Goal: Entertainment & Leisure: Consume media (video, audio)

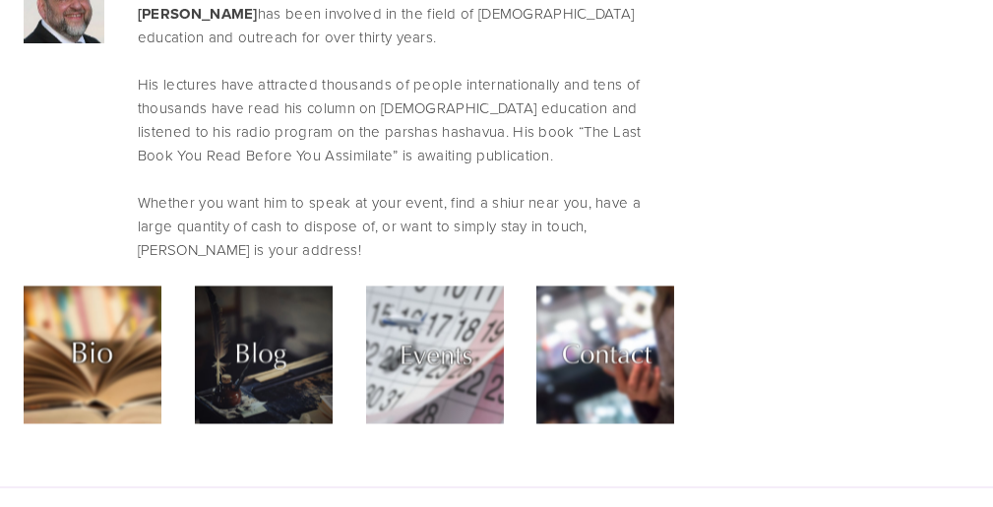
scroll to position [7490, 0]
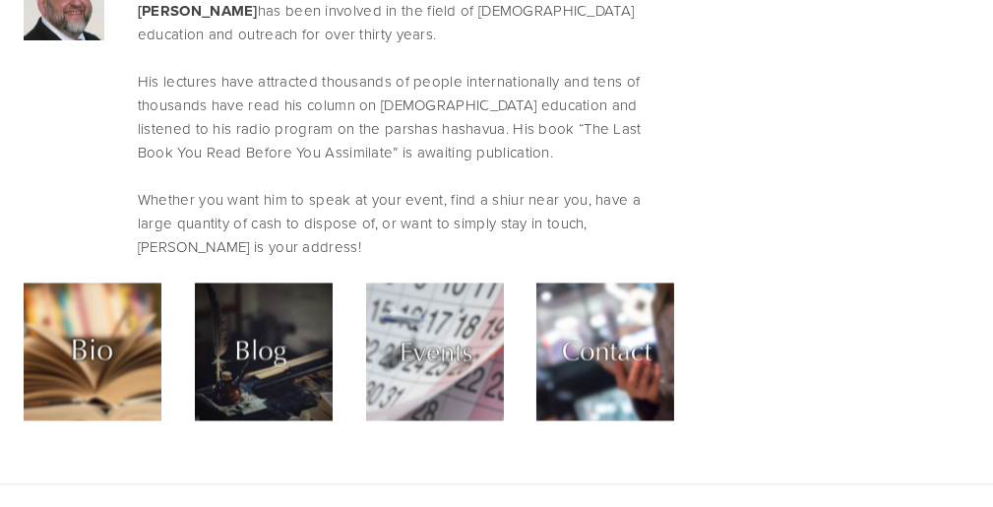
click at [86, 283] on img at bounding box center [93, 352] width 138 height 138
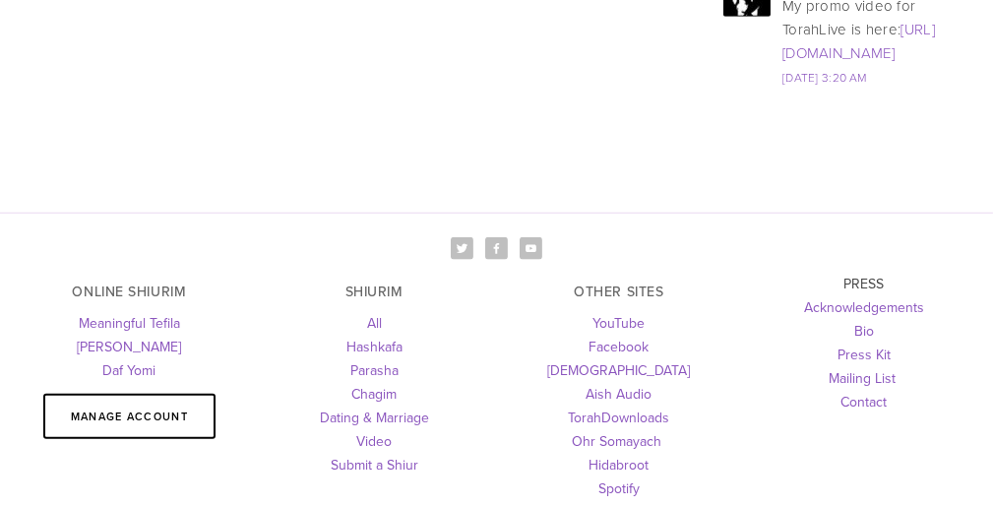
scroll to position [2911, 0]
click at [159, 336] on link "[PERSON_NAME]" at bounding box center [129, 346] width 104 height 20
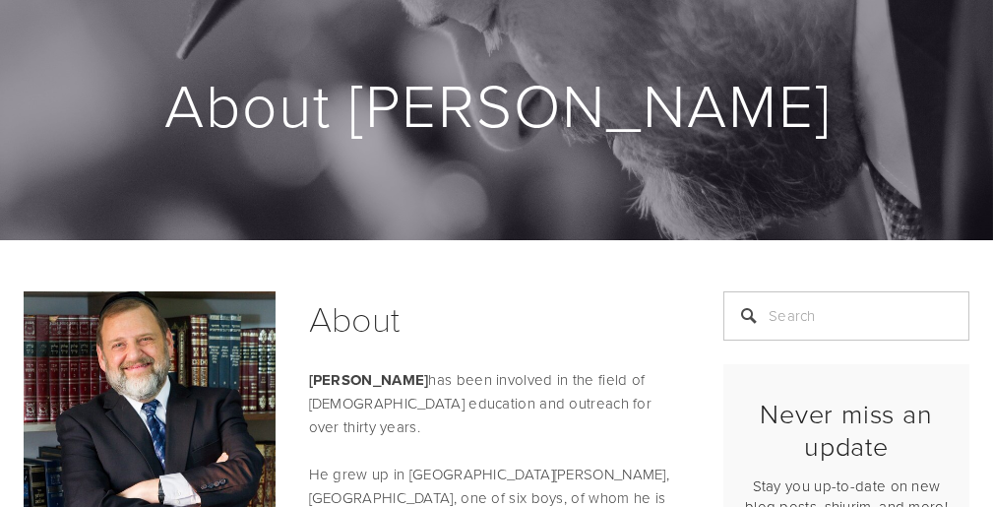
scroll to position [0, 0]
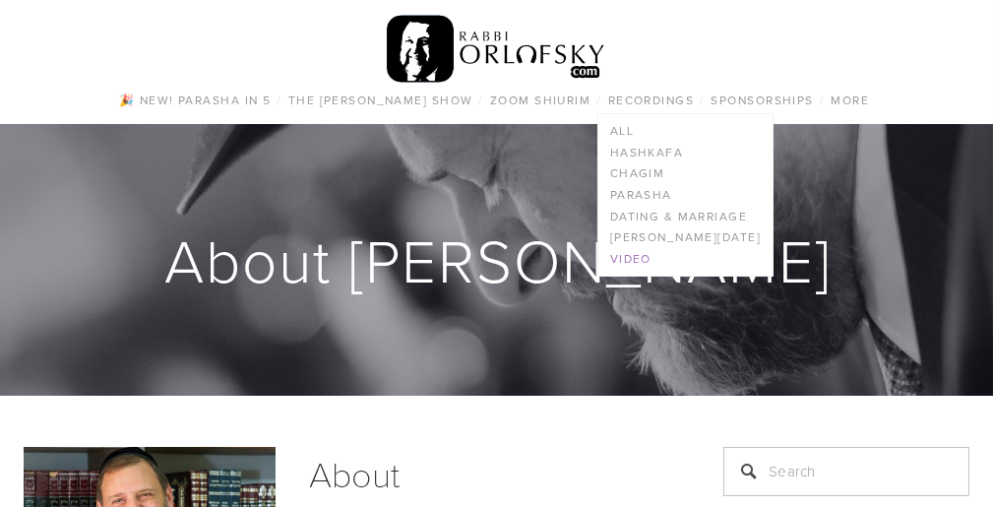
click at [635, 255] on link "Video" at bounding box center [686, 259] width 174 height 22
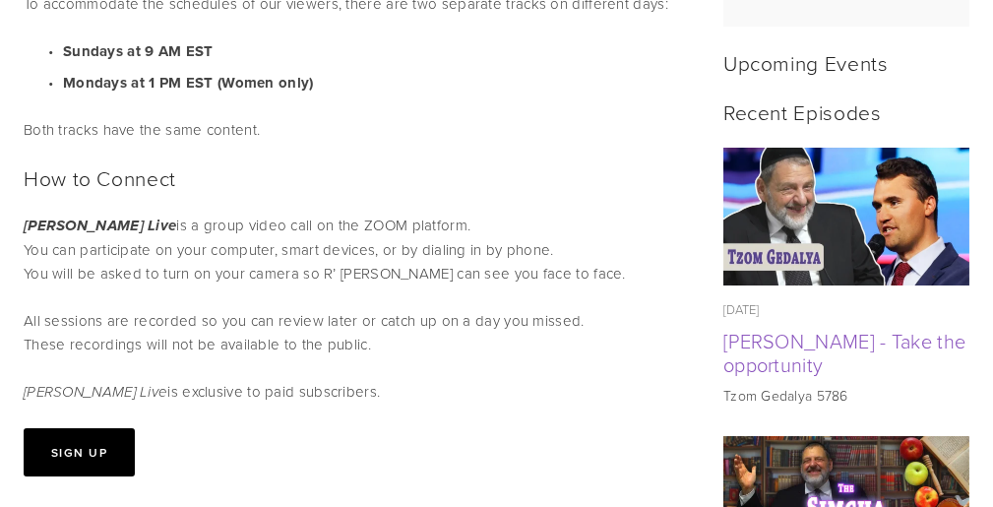
scroll to position [894, 0]
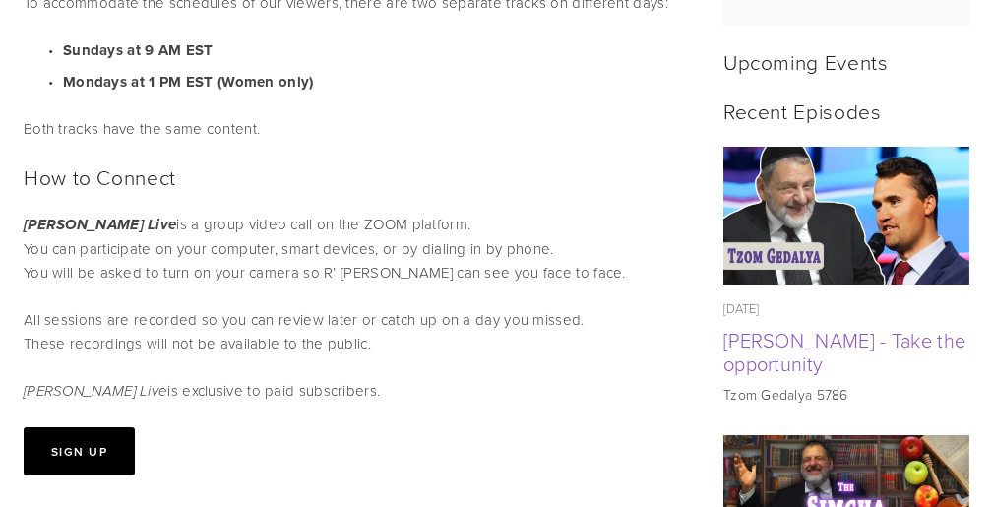
click at [605, 288] on p "Mesillas Yesharim Live is a group video call on the ZOOM platform. You can part…" at bounding box center [349, 284] width 651 height 143
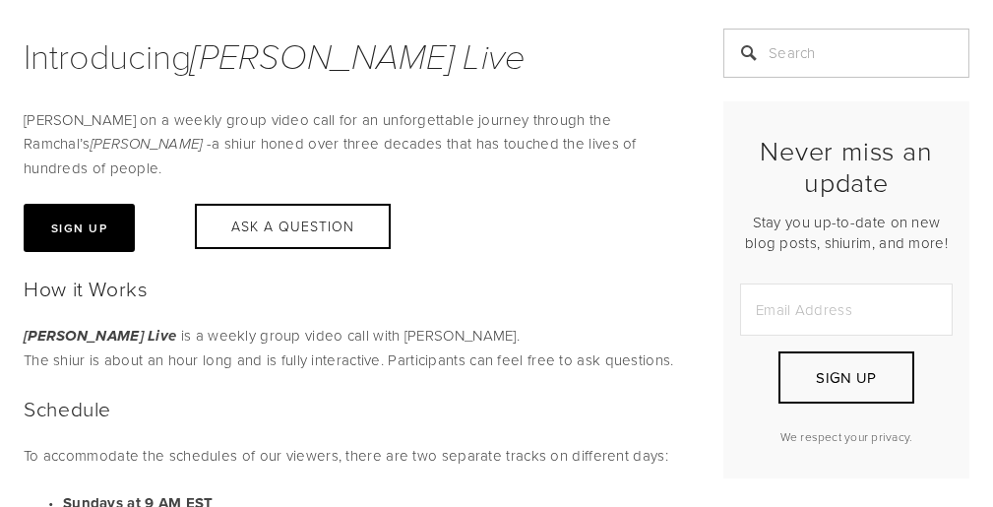
scroll to position [439, 0]
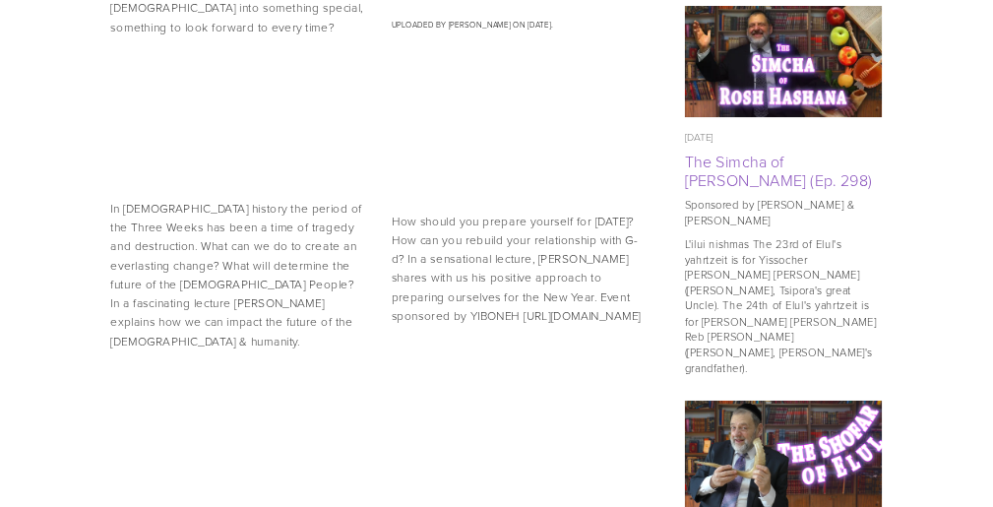
scroll to position [1287, 0]
